Goal: Information Seeking & Learning: Learn about a topic

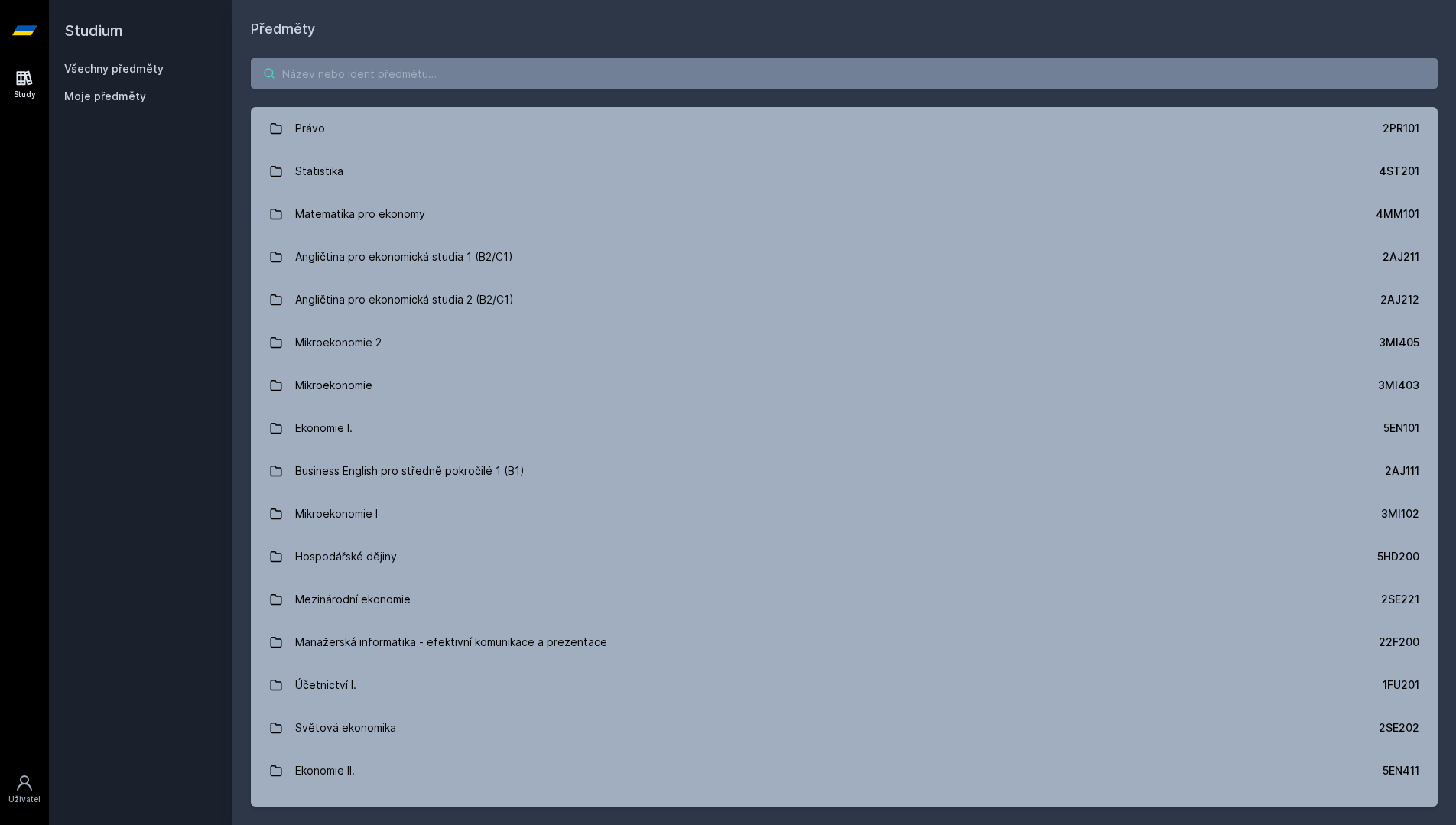
click at [717, 75] on input "search" at bounding box center [843, 74] width 1186 height 31
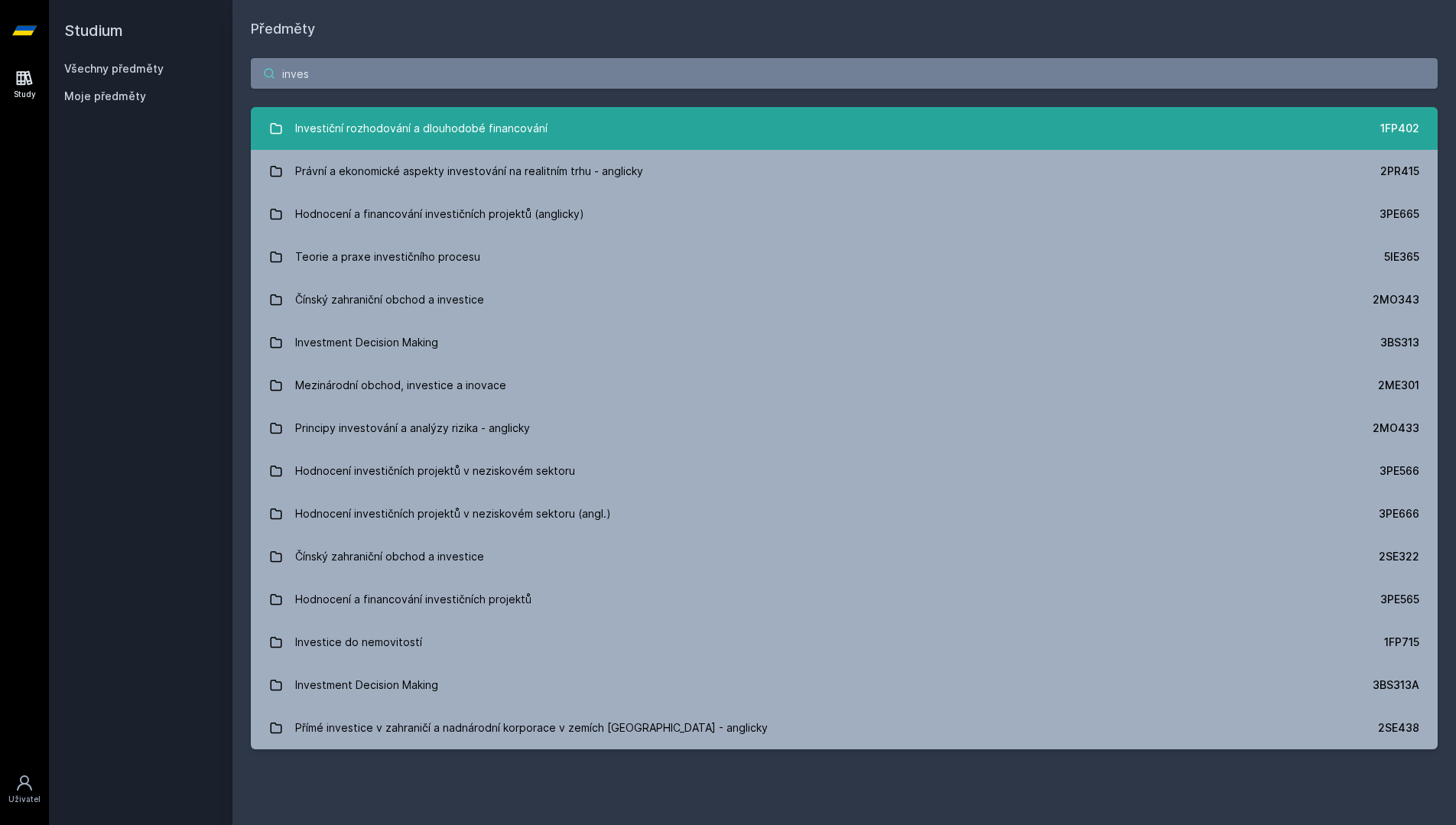
type input "inves"
click at [770, 121] on link "Investiční rozhodování a dlouhodobé financování 1FP402" at bounding box center [843, 129] width 1186 height 43
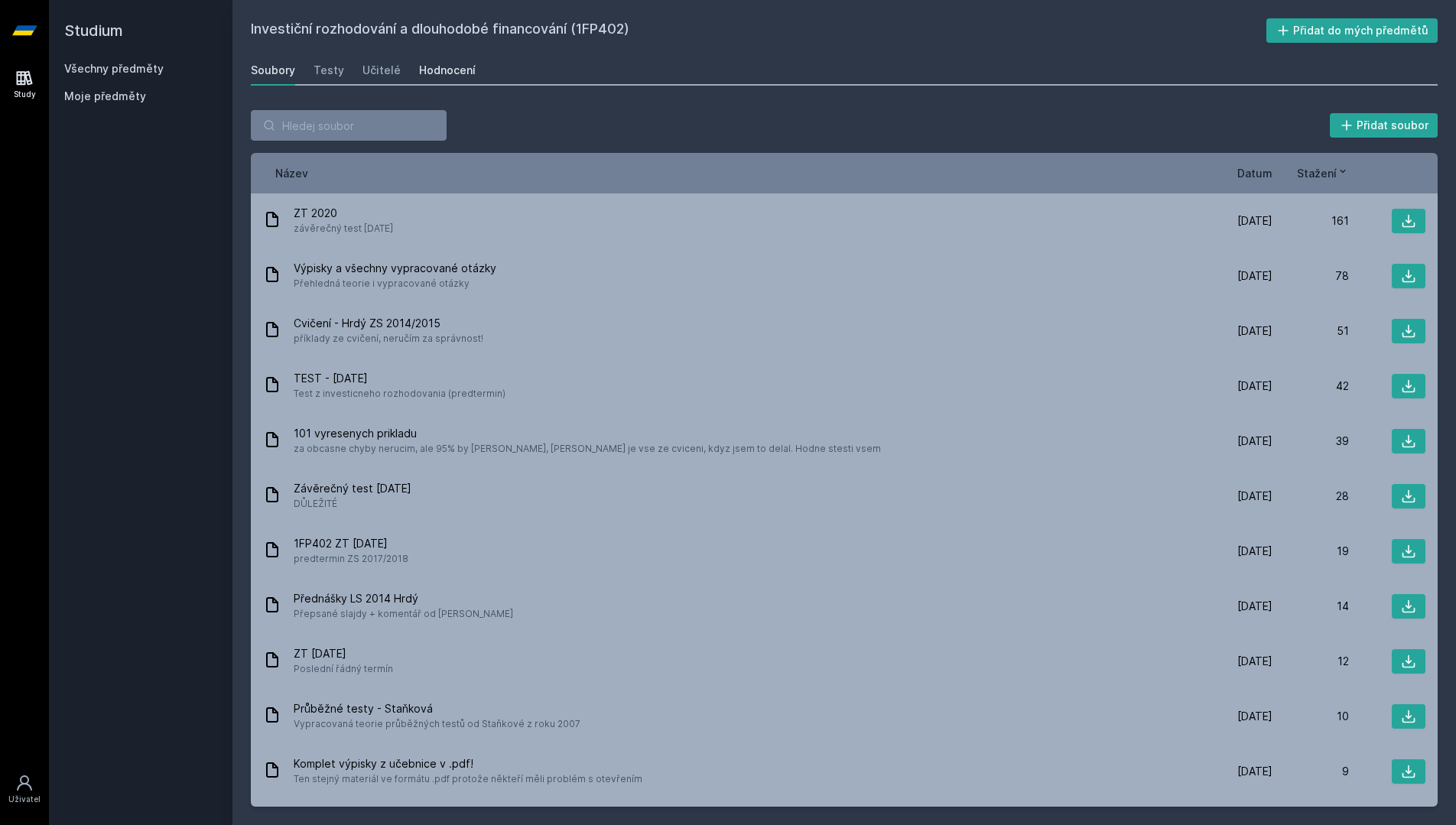
click at [439, 76] on div "Hodnocení" at bounding box center [447, 70] width 57 height 15
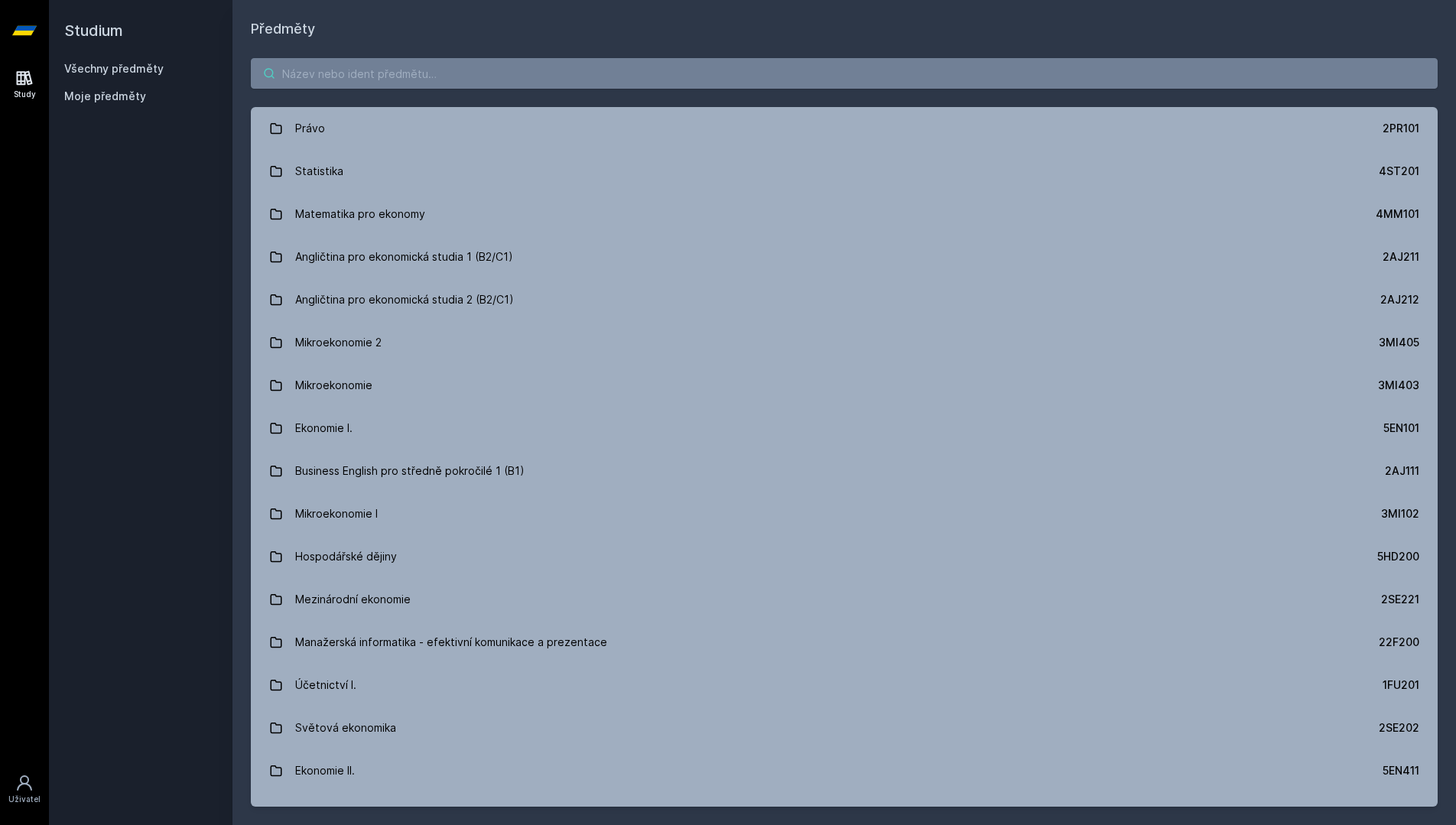
click at [789, 72] on input "search" at bounding box center [843, 74] width 1186 height 31
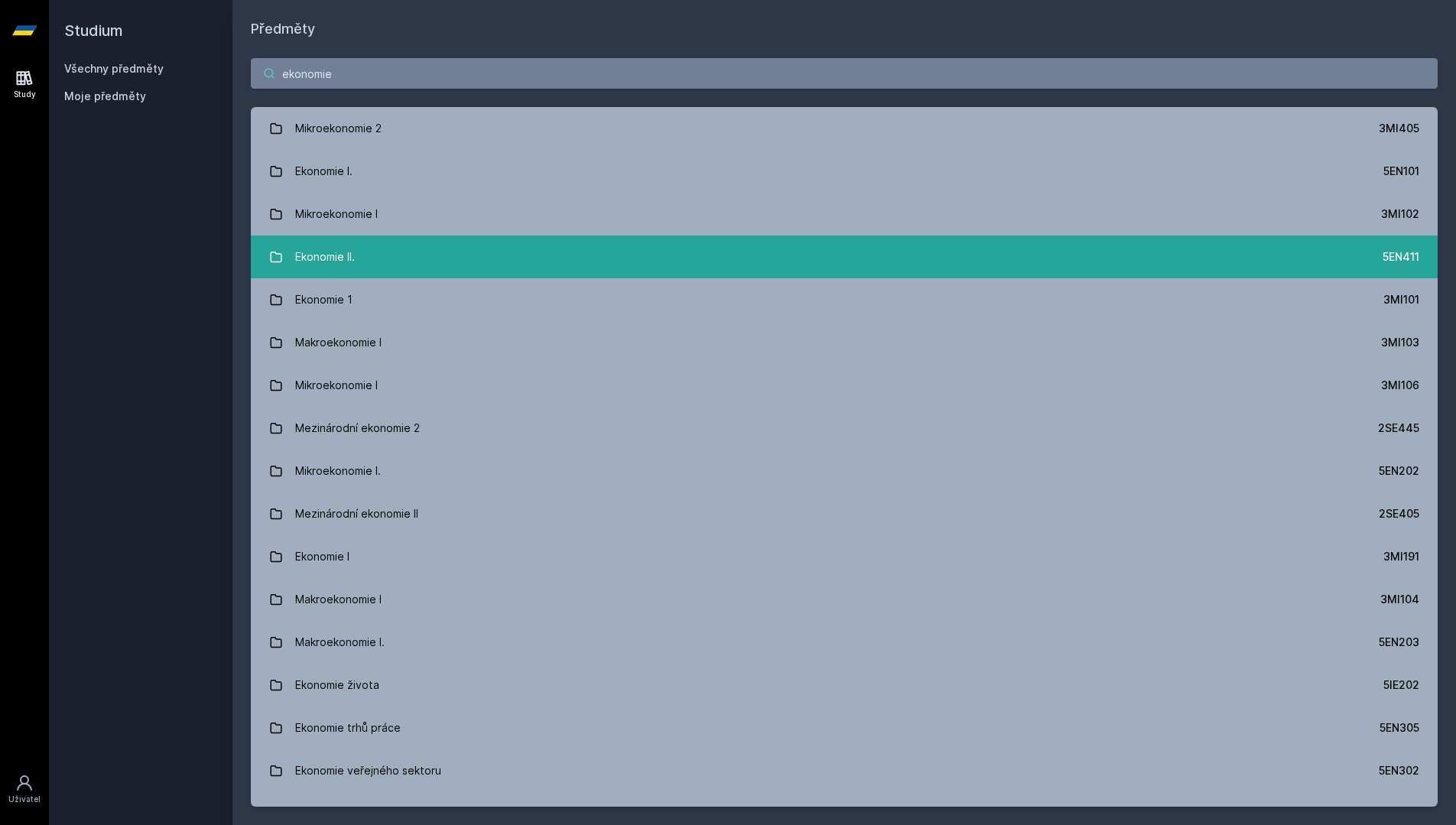
scroll to position [0, 1]
type input "ekonomie"
click at [720, 247] on link "Ekonomie II. 5EN411" at bounding box center [843, 256] width 1186 height 43
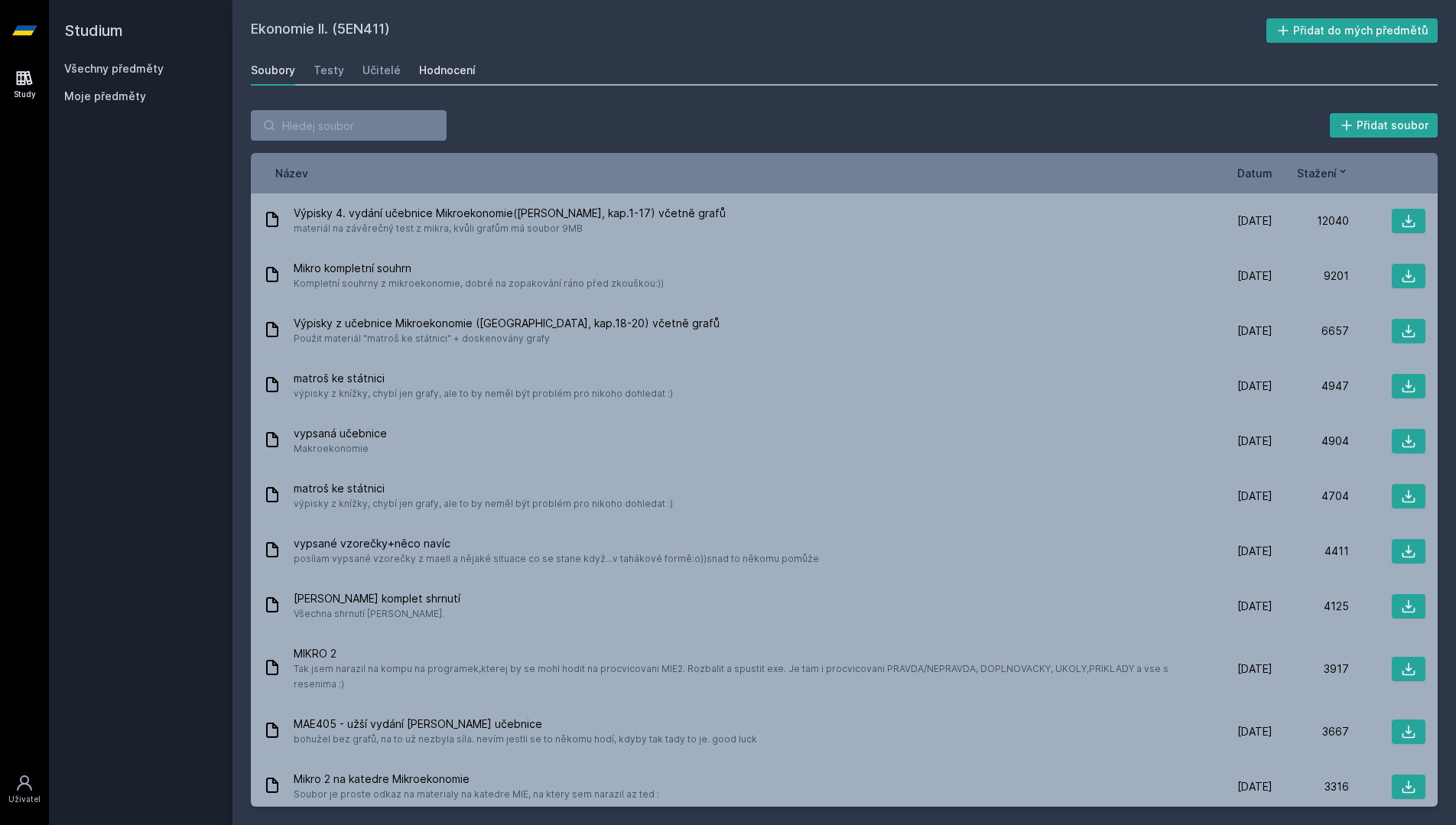
click at [446, 76] on div "Hodnocení" at bounding box center [447, 70] width 57 height 15
